Goal: Task Accomplishment & Management: Complete application form

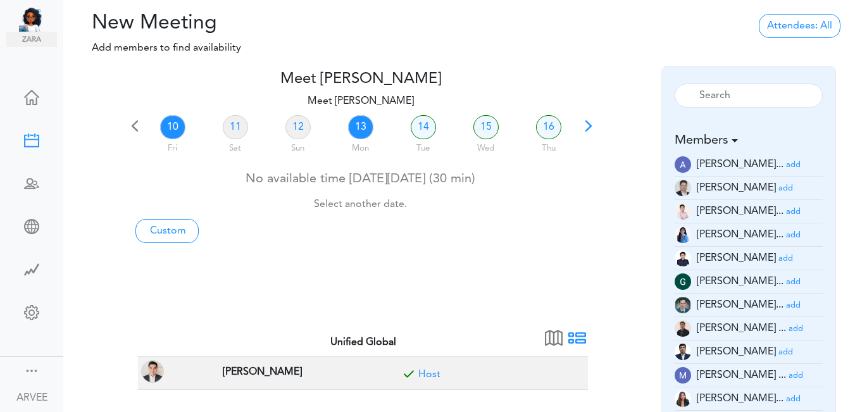
click at [362, 128] on link "13" at bounding box center [360, 127] width 25 height 24
click at [778, 187] on small "add" at bounding box center [785, 188] width 15 height 8
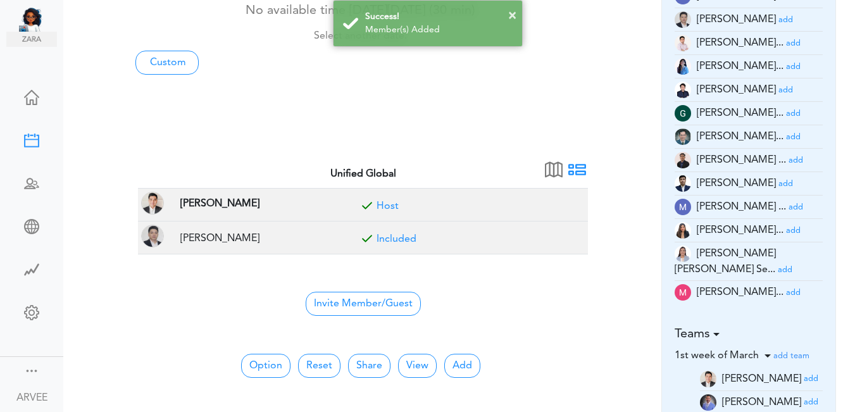
scroll to position [178, 0]
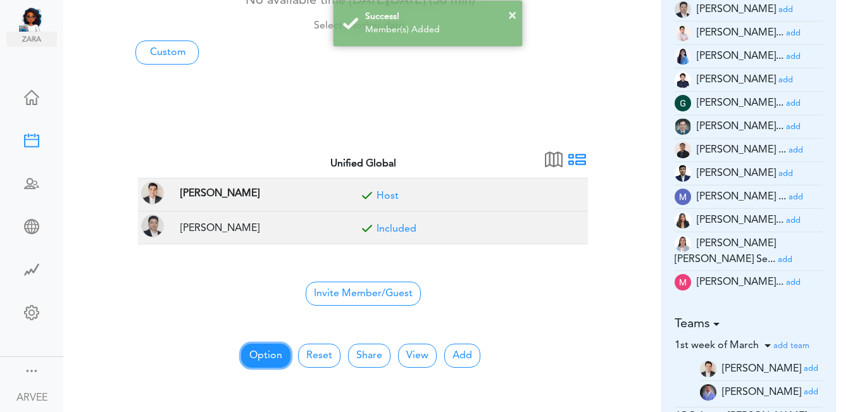
click at [266, 352] on button "Option" at bounding box center [265, 356] width 49 height 24
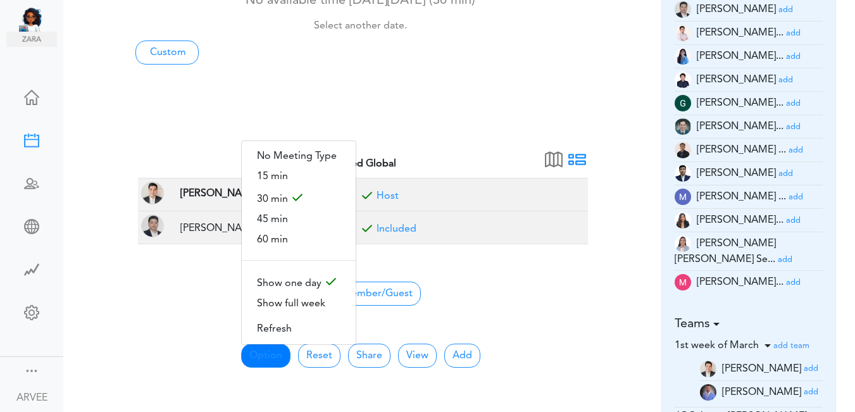
click at [501, 61] on div "No available time on Fri, 10/10 (30 min) Select another date. Custom" at bounding box center [360, 25] width 469 height 77
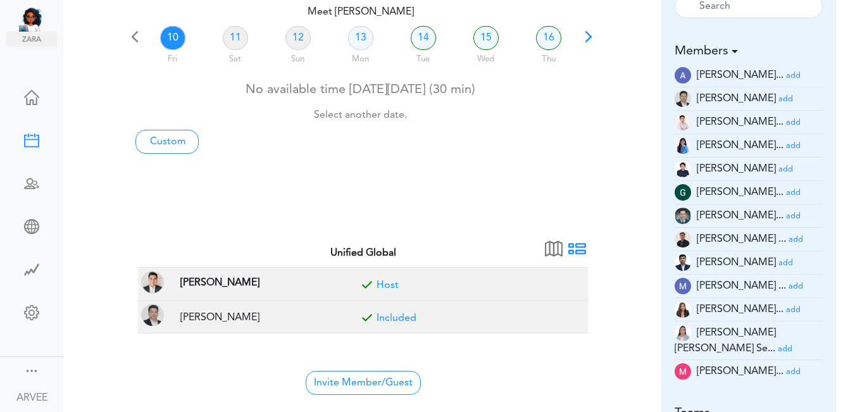
scroll to position [0, 0]
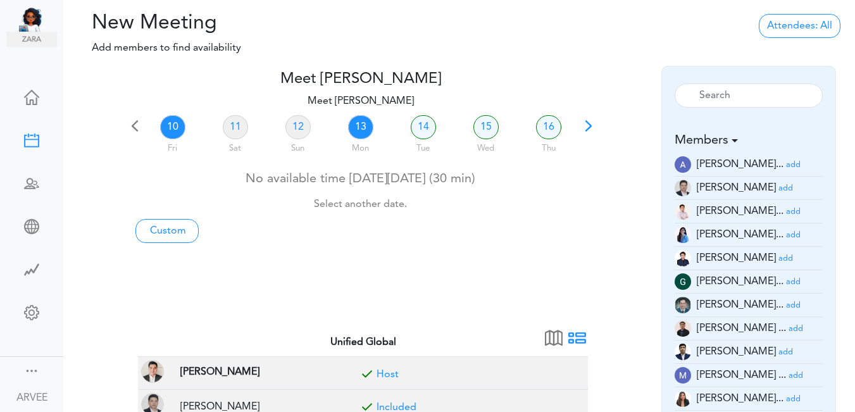
click at [361, 125] on link "13" at bounding box center [360, 127] width 25 height 24
click at [166, 232] on link "Custom" at bounding box center [166, 231] width 63 height 24
type input "Meet [PERSON_NAME]"
type input "[URL][DOMAIN_NAME][SECURITY_DATA]"
type input "2025-10-10T15:00"
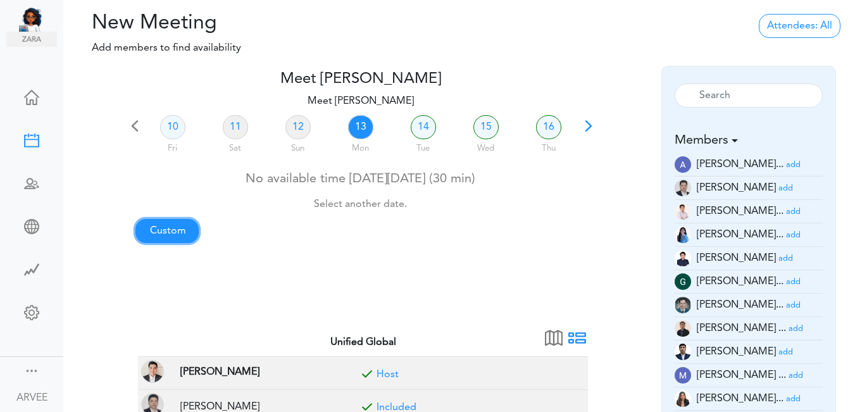
type input "2025-10-10T15:30"
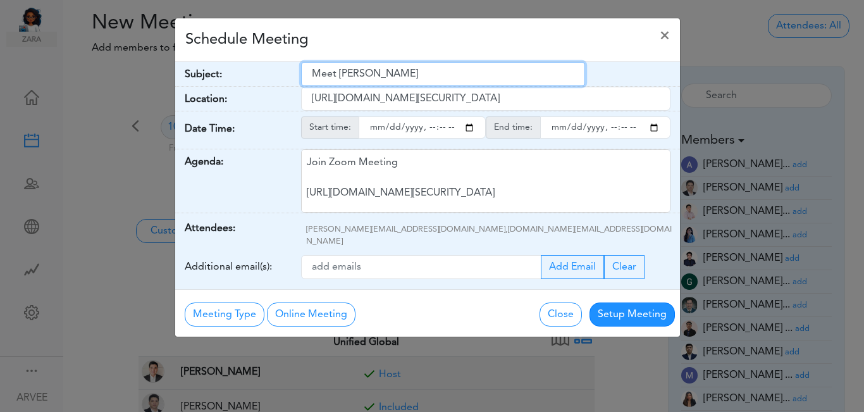
drag, startPoint x: 314, startPoint y: 73, endPoint x: 427, endPoint y: 78, distance: 113.4
click at [427, 78] on input "Meet [PERSON_NAME]" at bounding box center [443, 74] width 284 height 24
paste input "Boboteca/Bassuener ITR result (internal)"
type input "Boboteca/Bassuener ITR result (internal)"
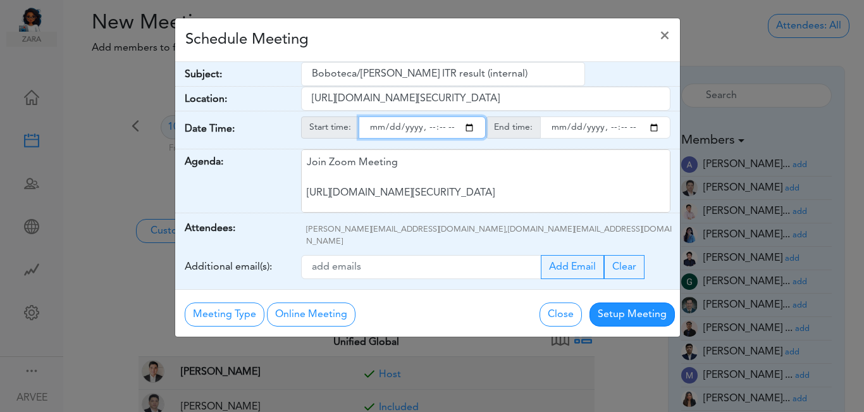
click at [471, 128] on input "starttime" at bounding box center [422, 127] width 127 height 22
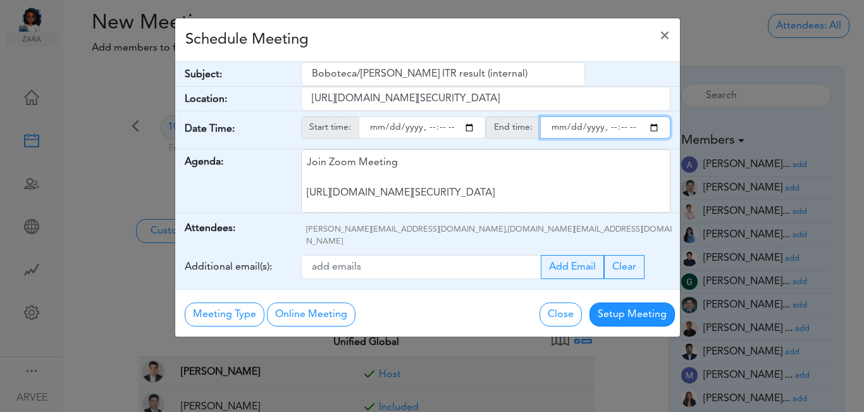
type input "2025-10-13T20:00"
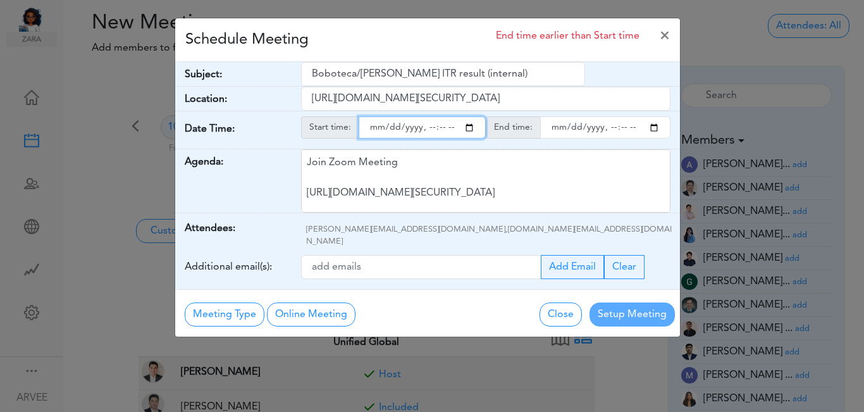
click at [652, 126] on input "endtime" at bounding box center [605, 127] width 130 height 22
type input "2025-10-13T20:30"
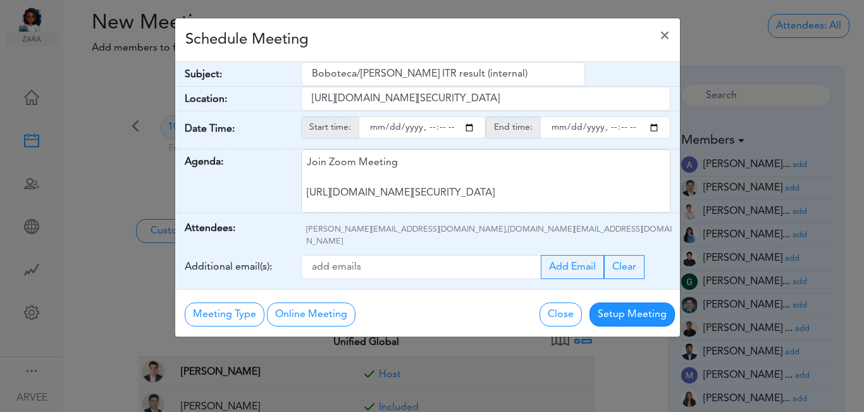
click at [430, 43] on div "Schedule Meeting ×" at bounding box center [427, 40] width 505 height 44
click at [628, 305] on button "Setup Meeting" at bounding box center [632, 314] width 85 height 24
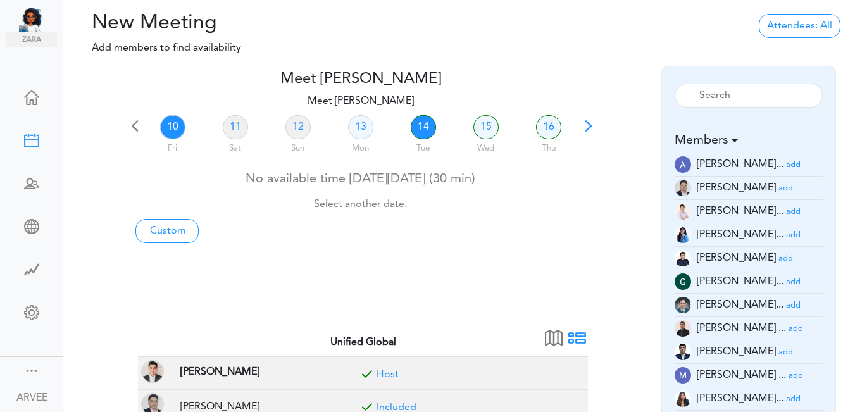
click at [416, 124] on link "14" at bounding box center [423, 127] width 25 height 24
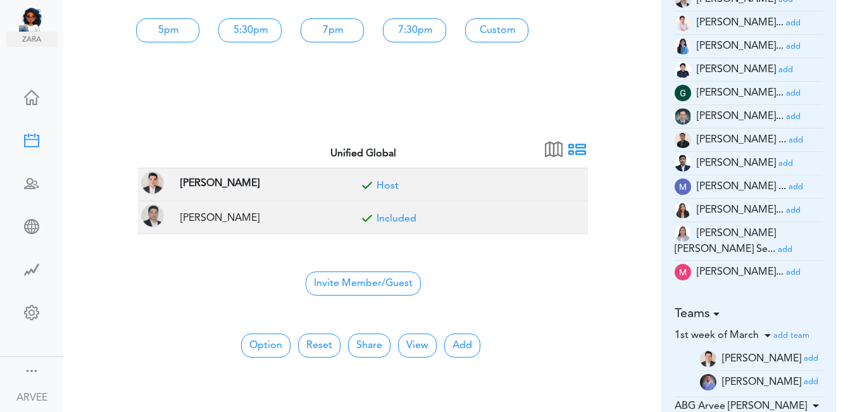
scroll to position [192, 0]
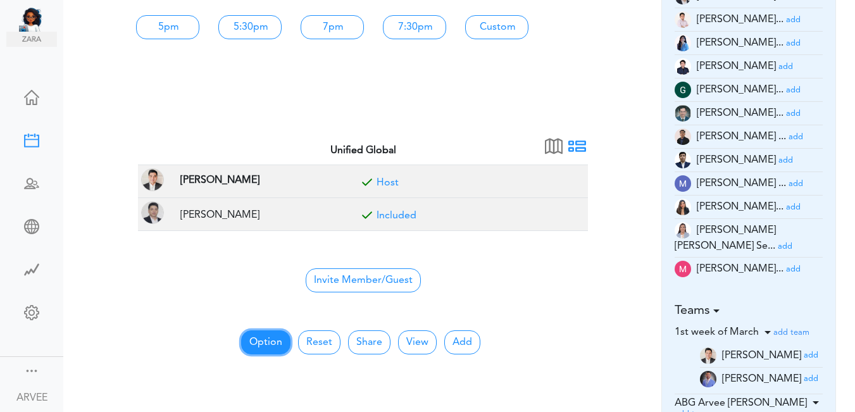
click at [268, 340] on button "Option" at bounding box center [265, 342] width 49 height 24
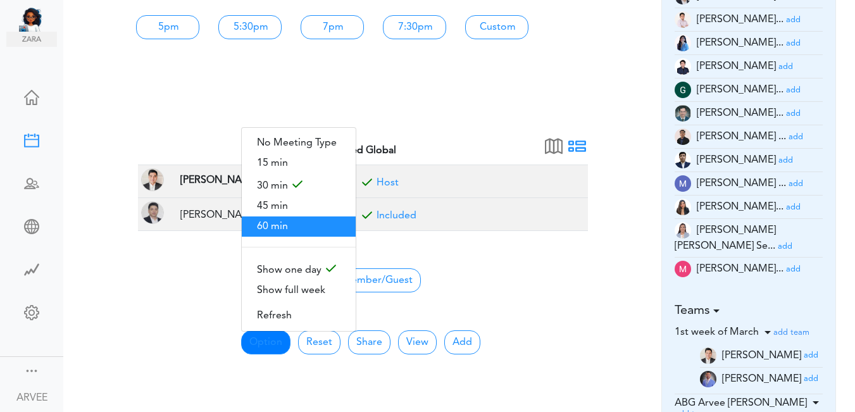
click at [276, 221] on span "60 min" at bounding box center [299, 226] width 114 height 20
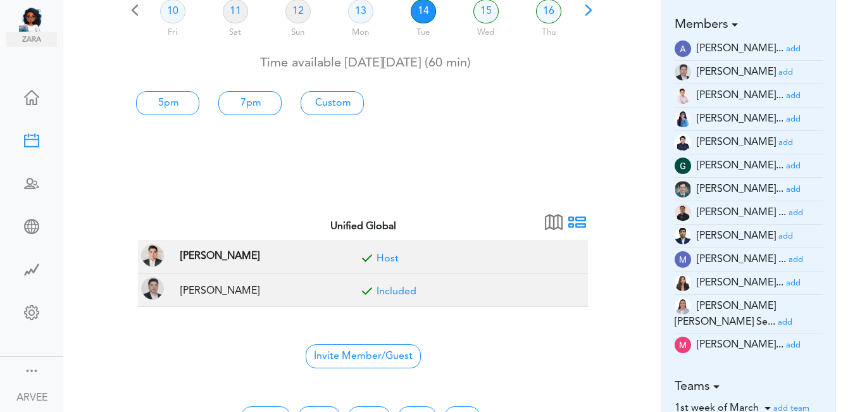
scroll to position [0, 0]
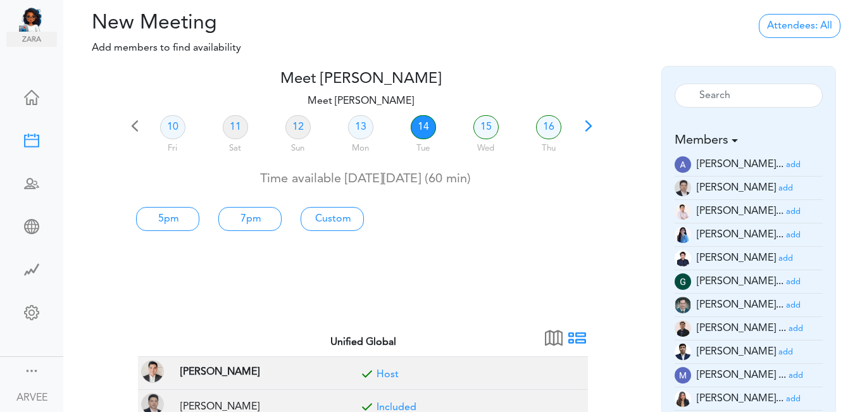
click at [426, 125] on link "14" at bounding box center [423, 127] width 25 height 24
click at [158, 220] on link "5pm" at bounding box center [167, 219] width 63 height 24
type input "Meet [PERSON_NAME]"
type input "[URL][DOMAIN_NAME][SECURITY_DATA]"
type input "[DATE]T17:00"
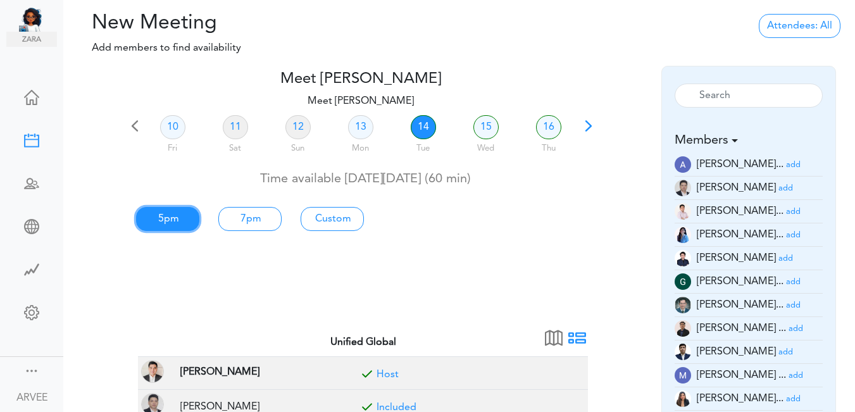
type input "[DATE]T18:00"
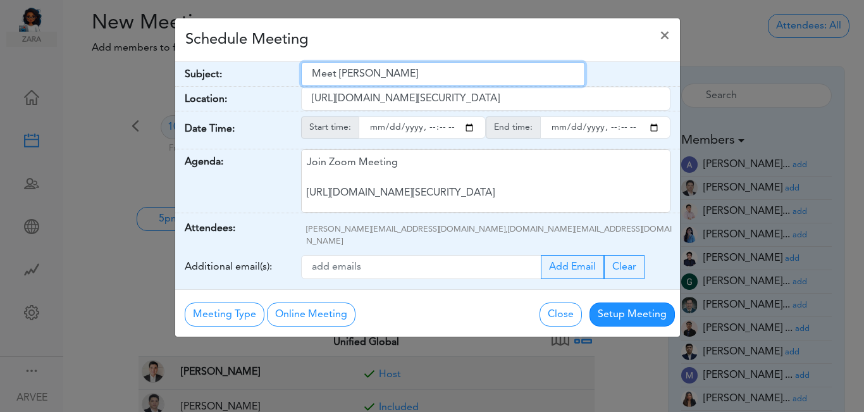
drag, startPoint x: 311, startPoint y: 73, endPoint x: 420, endPoint y: 76, distance: 109.5
click at [424, 78] on input "Meet [PERSON_NAME]" at bounding box center [443, 74] width 284 height 24
paste input "[TImeblock] Boboteca/[PERSON_NAME] ITR result (client call)"
click at [516, 76] on input "[TImeblock] Boboteca/[PERSON_NAME] ITR result (client call)" at bounding box center [443, 74] width 284 height 24
click at [545, 76] on input "[TImeblock] Boboteca/[PERSON_NAME] ITR result (Client call)" at bounding box center [443, 74] width 284 height 24
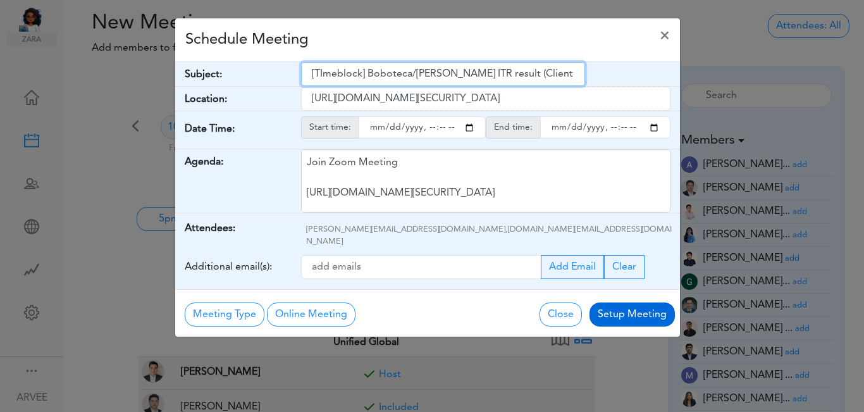
type input "[TImeblock] Boboteca/[PERSON_NAME] ITR result (Client Call)"
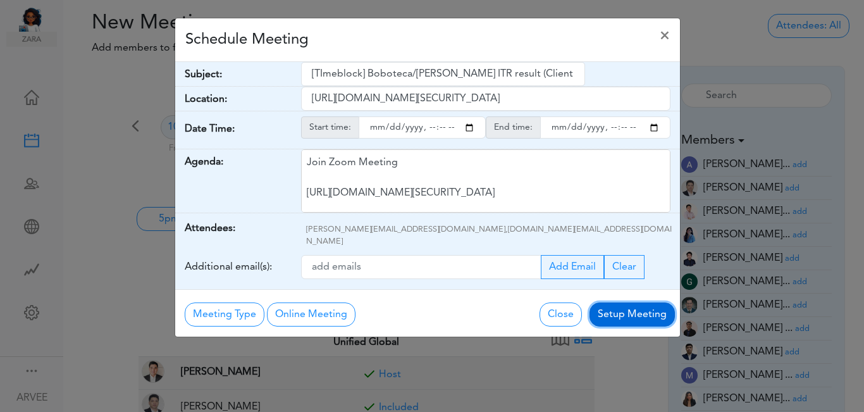
click at [627, 303] on button "Setup Meeting" at bounding box center [632, 314] width 85 height 24
